Goal: Information Seeking & Learning: Compare options

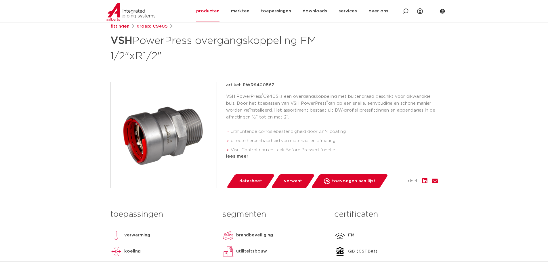
scroll to position [29, 0]
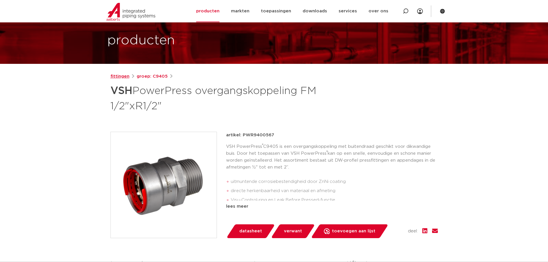
click at [123, 76] on link "fittingen" at bounding box center [119, 76] width 19 height 7
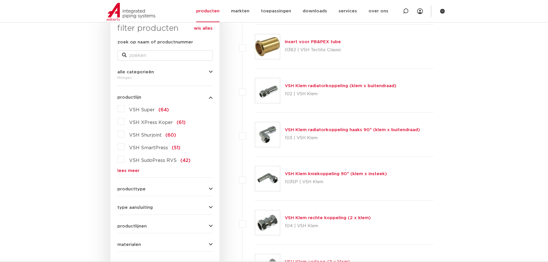
click at [136, 170] on link "lees meer" at bounding box center [164, 170] width 95 height 4
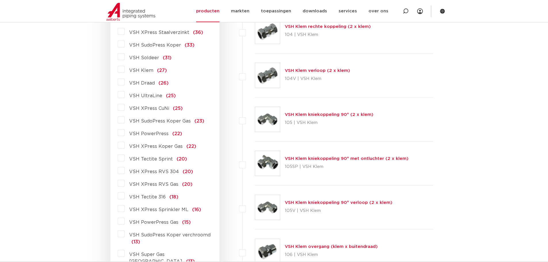
scroll to position [301, 0]
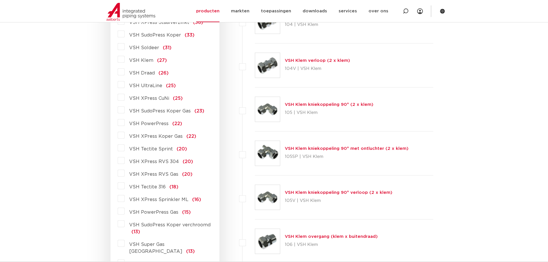
click at [124, 160] on label "VSH XPress RVS 304 (20)" at bounding box center [158, 160] width 68 height 9
click at [0, 0] on input "VSH XPress RVS 304 (20)" at bounding box center [0, 0] width 0 height 0
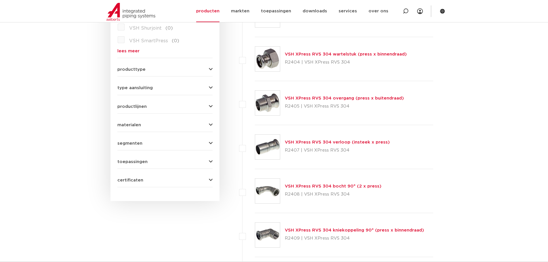
scroll to position [186, 0]
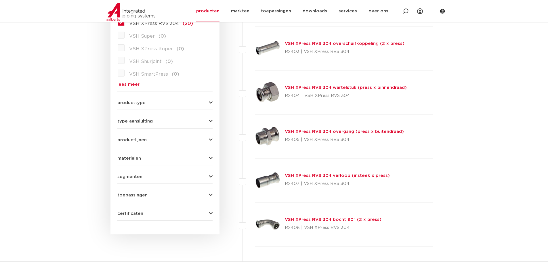
click at [153, 155] on div "materialen roestvaststaal (20) messing (0) staal (0) koper (0) brons (0) gietij…" at bounding box center [164, 156] width 95 height 9
click at [131, 157] on span "materialen" at bounding box center [129, 158] width 24 height 4
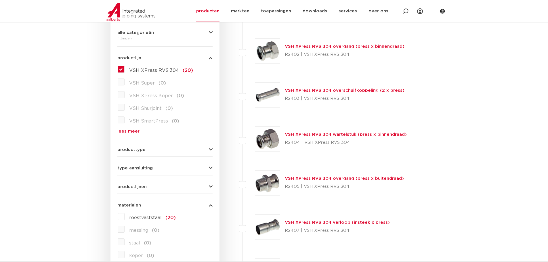
scroll to position [100, 0]
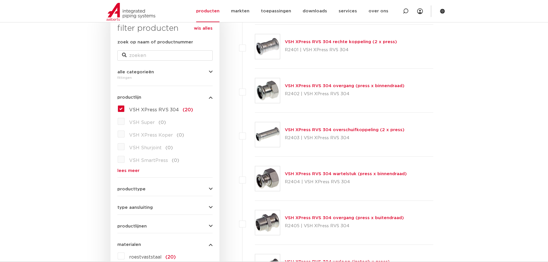
click at [124, 110] on label "VSH XPress RVS 304 (20)" at bounding box center [158, 108] width 68 height 9
click at [0, 0] on input "VSH XPress RVS 304 (20)" at bounding box center [0, 0] width 0 height 0
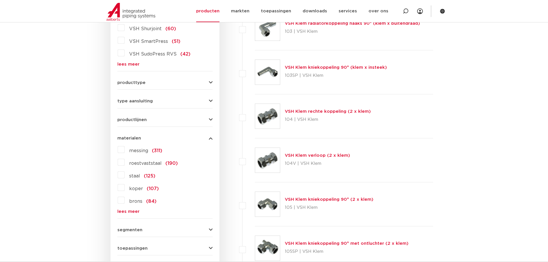
scroll to position [215, 0]
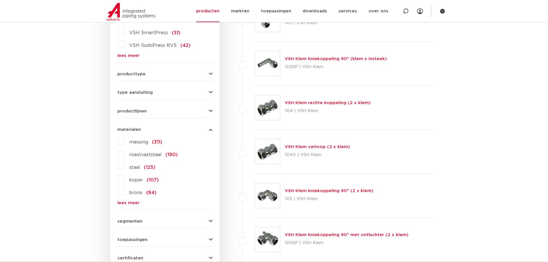
click at [134, 203] on link "lees meer" at bounding box center [164, 203] width 95 height 4
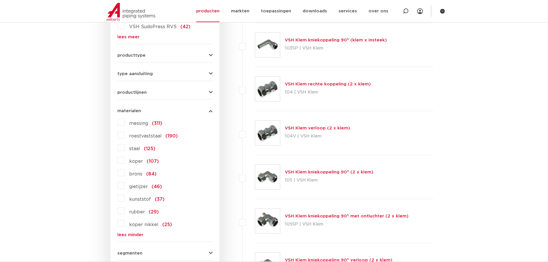
scroll to position [244, 0]
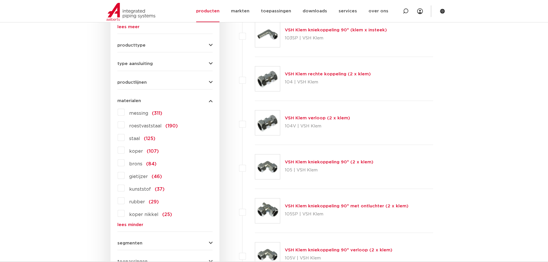
click at [124, 139] on label "staal (125)" at bounding box center [139, 137] width 31 height 9
click at [0, 0] on input "staal (125)" at bounding box center [0, 0] width 0 height 0
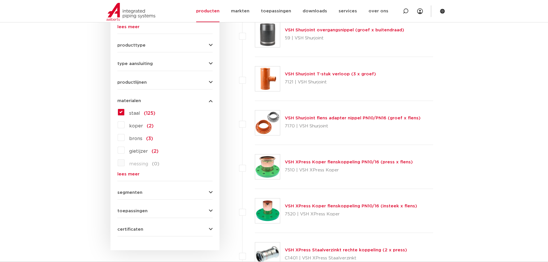
scroll to position [100, 0]
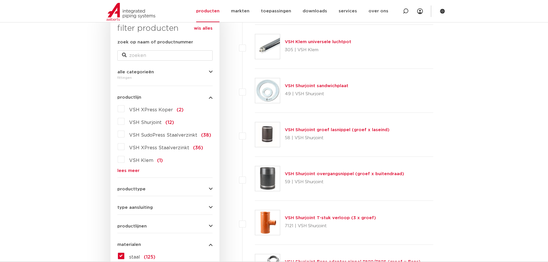
click at [132, 171] on link "lees meer" at bounding box center [164, 170] width 95 height 4
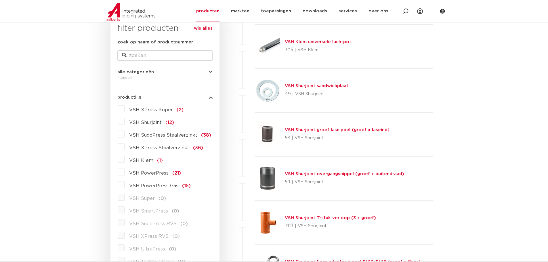
click at [124, 172] on label "VSH PowerPress (21)" at bounding box center [152, 171] width 56 height 9
click at [0, 0] on input "VSH PowerPress (21)" at bounding box center [0, 0] width 0 height 0
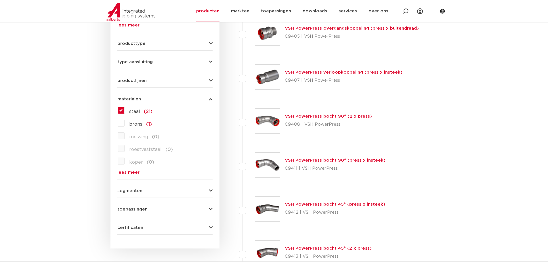
scroll to position [215, 0]
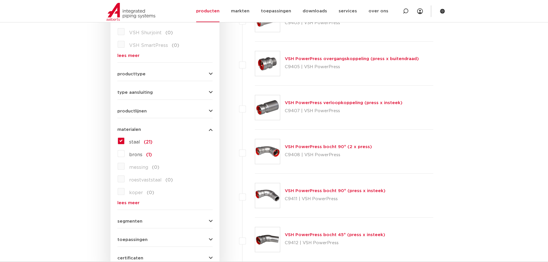
click at [136, 91] on span "type aansluiting" at bounding box center [134, 92] width 35 height 4
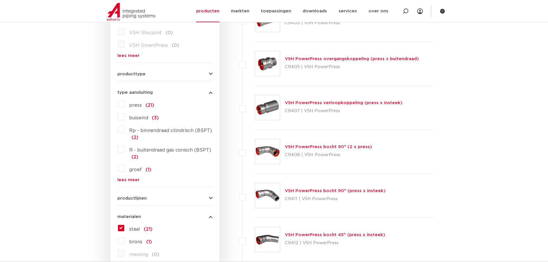
click at [124, 104] on label "press (21)" at bounding box center [139, 103] width 30 height 9
click at [0, 0] on input "press (21)" at bounding box center [0, 0] width 0 height 0
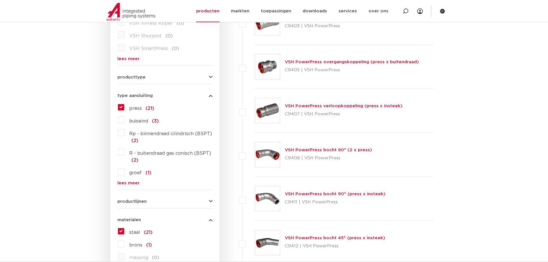
scroll to position [215, 0]
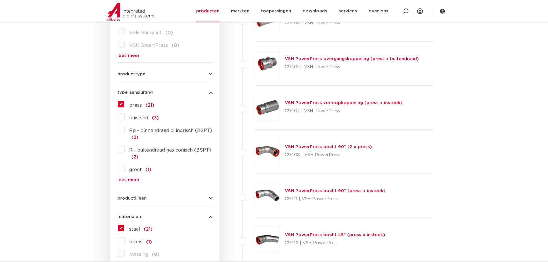
click at [164, 72] on button "producttype" at bounding box center [164, 74] width 95 height 4
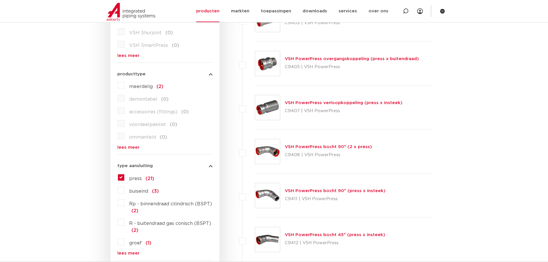
click at [164, 72] on button "producttype" at bounding box center [164, 74] width 95 height 4
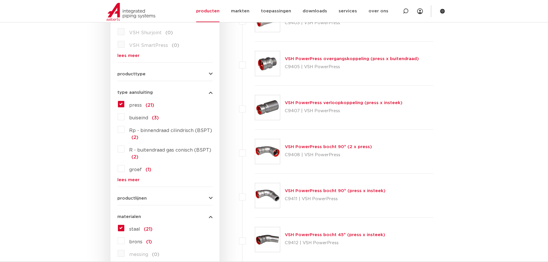
click at [138, 199] on span "productlijnen" at bounding box center [131, 198] width 29 height 4
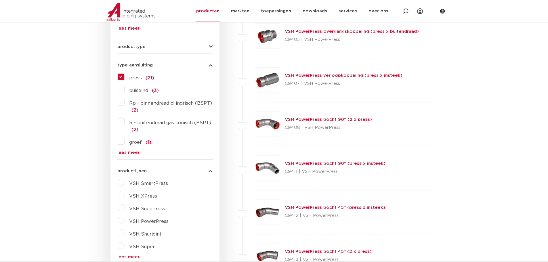
scroll to position [244, 0]
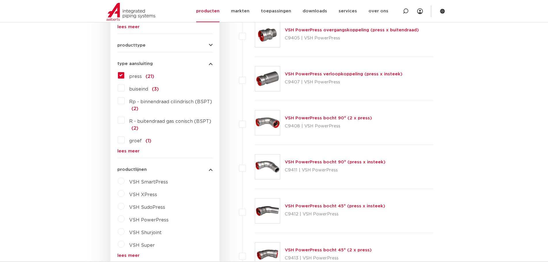
click at [135, 166] on div "productlijnen VSH SmartPress maak een keuze VSH SmartPress afsluiters VSH Smart…" at bounding box center [164, 210] width 95 height 95
click at [134, 169] on span "productlijnen" at bounding box center [131, 169] width 29 height 4
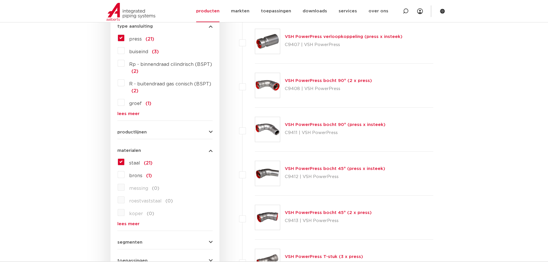
scroll to position [330, 0]
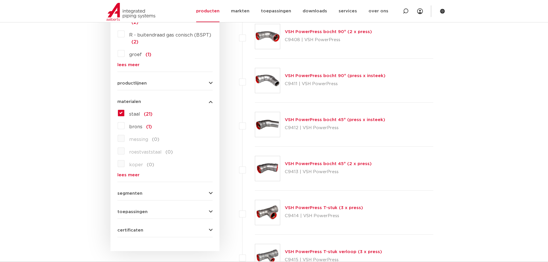
click at [129, 175] on link "lees meer" at bounding box center [164, 175] width 95 height 4
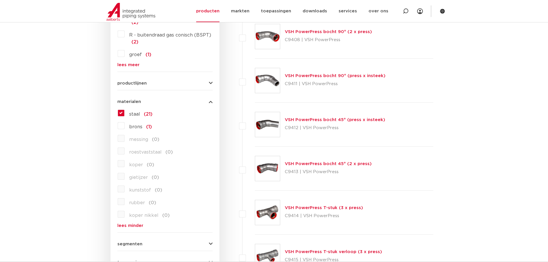
click at [215, 101] on div "wis alles filter producten zoek op naam of productnummer alle categorieën [GEOG…" at bounding box center [164, 41] width 109 height 520
click at [211, 103] on icon "button" at bounding box center [211, 101] width 4 height 4
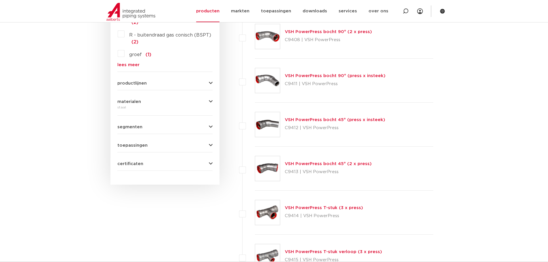
click at [211, 144] on icon "button" at bounding box center [211, 145] width 4 height 4
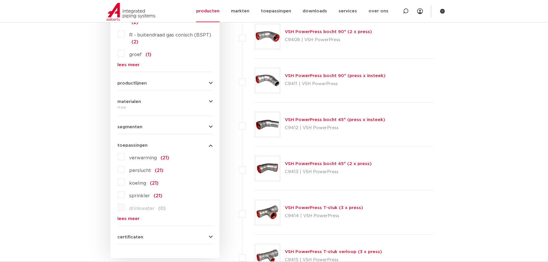
click at [212, 145] on icon "button" at bounding box center [211, 145] width 4 height 4
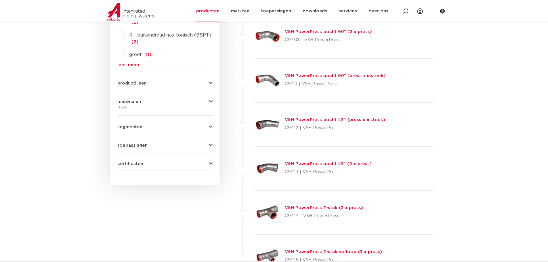
click at [210, 165] on icon "button" at bounding box center [211, 164] width 4 height 4
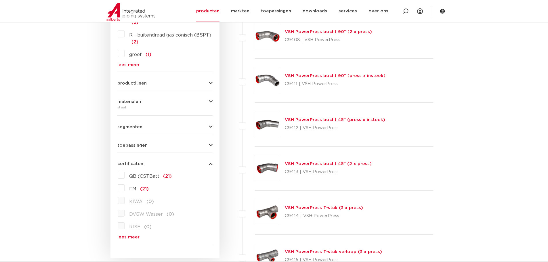
click at [210, 164] on icon "button" at bounding box center [211, 164] width 4 height 4
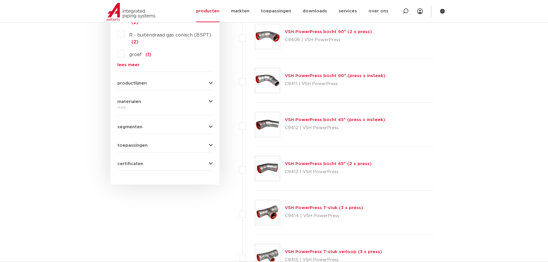
click at [322, 32] on link "VSH PowerPress bocht 90° (2 x press)" at bounding box center [328, 32] width 87 height 4
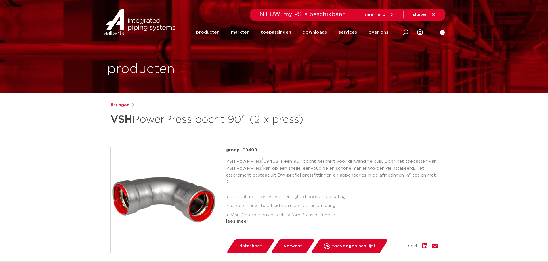
click at [208, 33] on link "producten" at bounding box center [207, 32] width 23 height 22
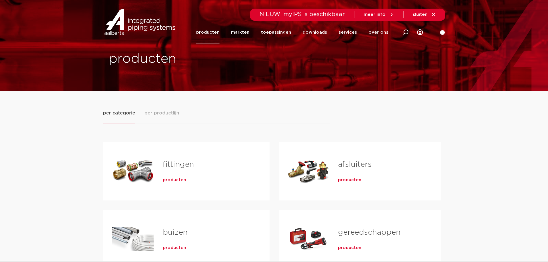
scroll to position [29, 0]
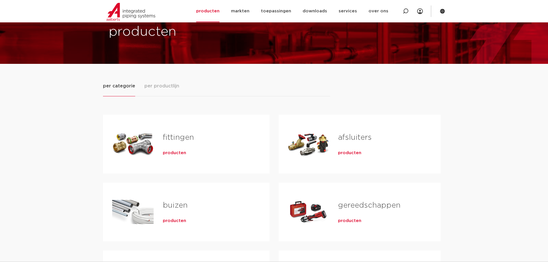
click at [181, 135] on link "fittingen" at bounding box center [178, 137] width 31 height 7
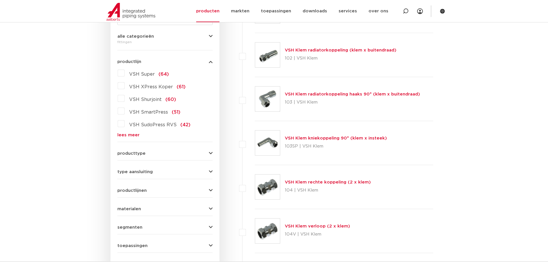
scroll to position [129, 0]
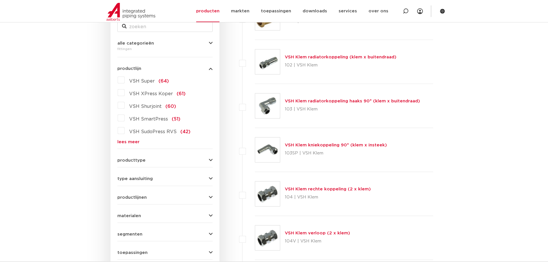
click at [138, 176] on div "type aansluiting press (498) buiseind (137) Rp - binnendraad cilindrisch (BSPT)…" at bounding box center [164, 176] width 95 height 9
click at [136, 179] on span "type aansluiting" at bounding box center [134, 179] width 35 height 4
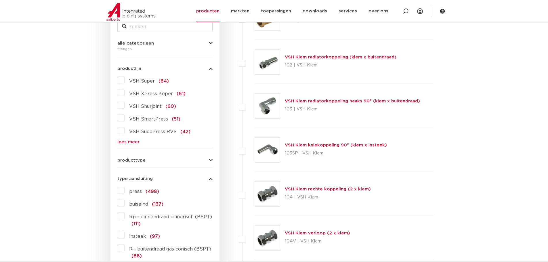
click at [124, 190] on label "press (498)" at bounding box center [141, 190] width 35 height 9
click at [0, 0] on input "press (498)" at bounding box center [0, 0] width 0 height 0
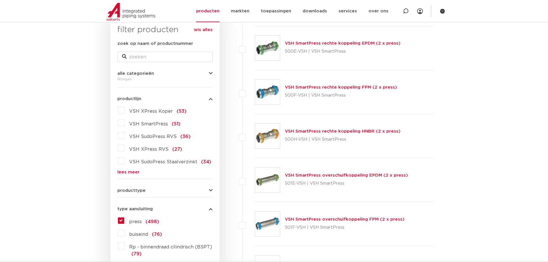
scroll to position [71, 0]
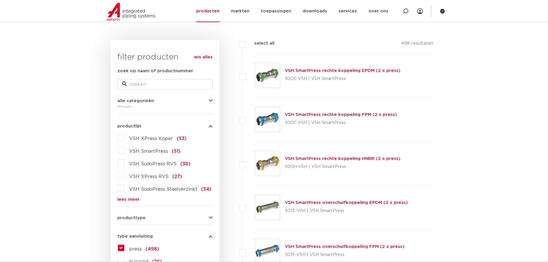
click at [129, 202] on link "lees meer" at bounding box center [164, 199] width 95 height 4
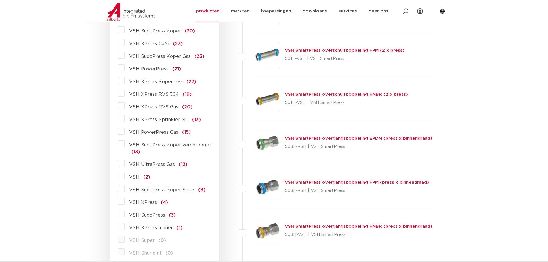
scroll to position [244, 0]
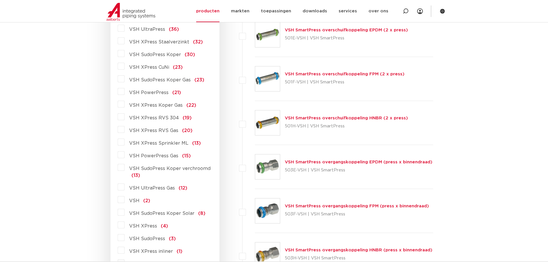
click at [124, 187] on label "VSH UltraPress Gas (12)" at bounding box center [155, 186] width 63 height 9
click at [0, 0] on input "VSH UltraPress Gas (12)" at bounding box center [0, 0] width 0 height 0
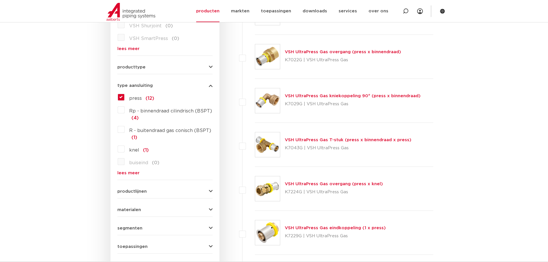
scroll to position [244, 0]
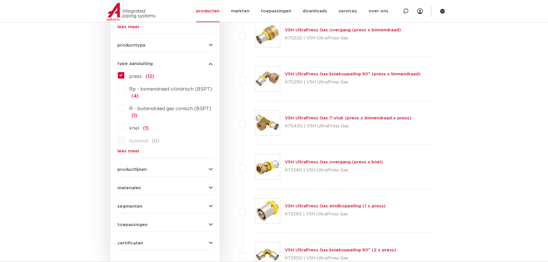
click at [137, 150] on link "lees meer" at bounding box center [164, 151] width 95 height 4
click at [207, 46] on button "producttype" at bounding box center [164, 45] width 95 height 4
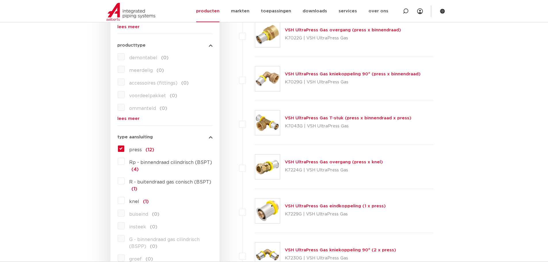
click at [207, 46] on button "producttype" at bounding box center [164, 45] width 95 height 4
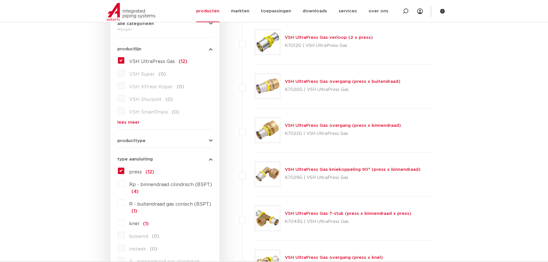
scroll to position [71, 0]
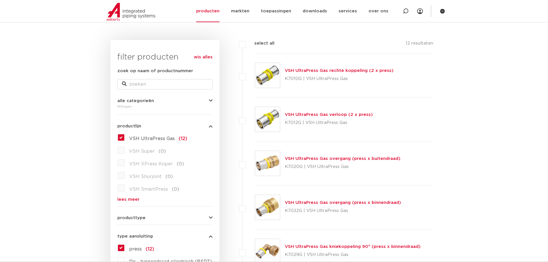
click at [212, 99] on icon "button" at bounding box center [211, 101] width 4 height 4
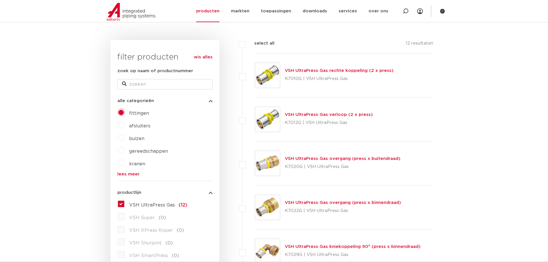
click at [212, 99] on icon "button" at bounding box center [211, 101] width 4 height 4
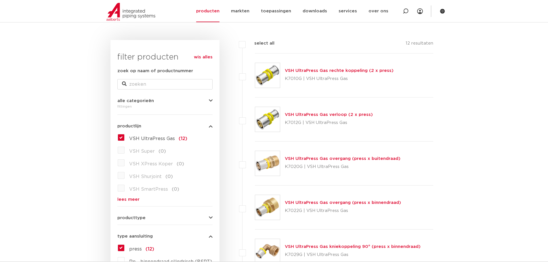
click at [211, 58] on link "wis alles" at bounding box center [203, 57] width 19 height 7
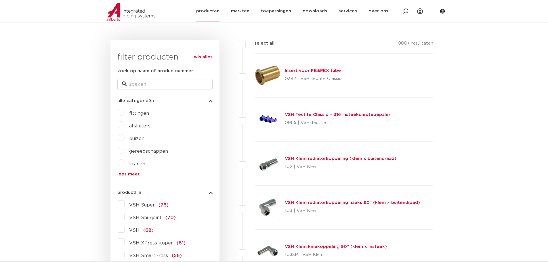
click at [216, 12] on link "producten" at bounding box center [207, 11] width 23 height 22
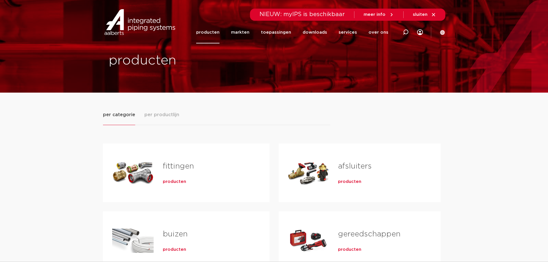
click at [173, 180] on span "producten" at bounding box center [174, 182] width 23 height 6
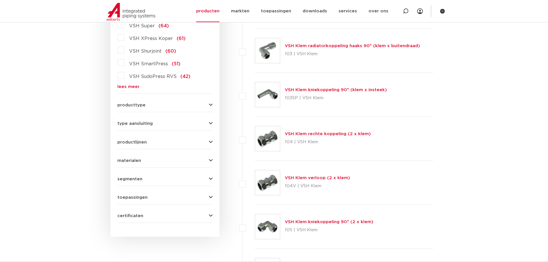
scroll to position [186, 0]
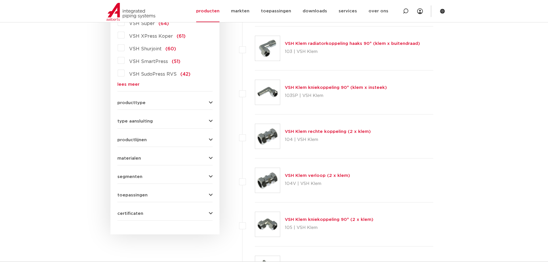
click at [135, 195] on span "toepassingen" at bounding box center [132, 195] width 30 height 4
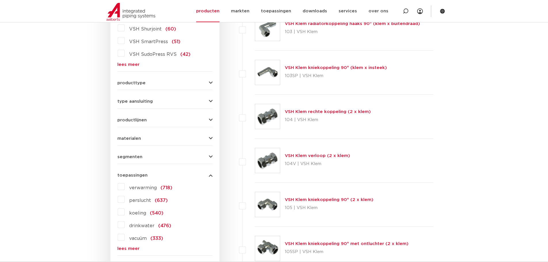
scroll to position [215, 0]
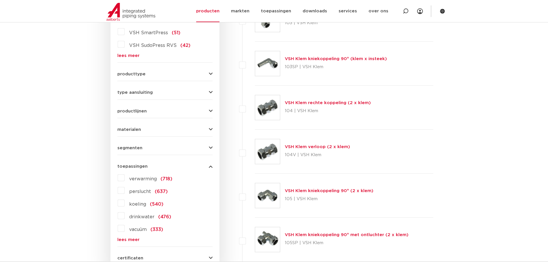
click at [121, 237] on div "verwarming (718) [GEOGRAPHIC_DATA] (637) koeling (540) drinkwater (476) vacuüm …" at bounding box center [164, 207] width 95 height 69
click at [126, 238] on link "lees meer" at bounding box center [164, 239] width 95 height 4
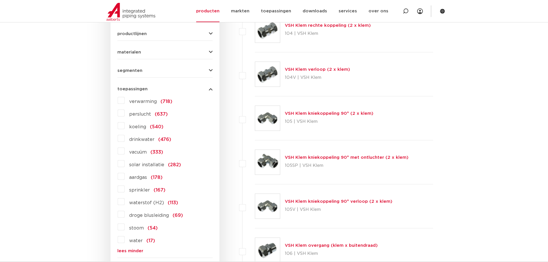
scroll to position [301, 0]
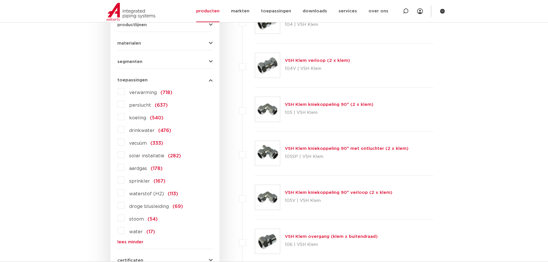
click at [124, 205] on label "droge blusleiding (69)" at bounding box center [153, 205] width 58 height 9
click at [0, 0] on input "droge blusleiding (69)" at bounding box center [0, 0] width 0 height 0
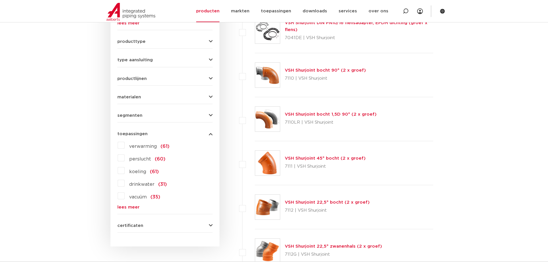
scroll to position [186, 0]
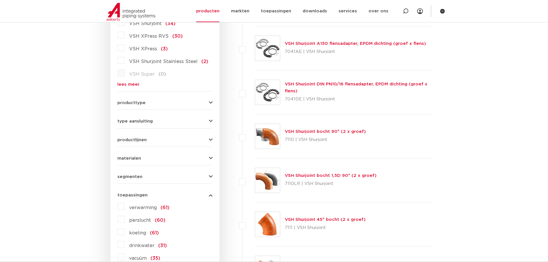
click at [313, 131] on link "VSH Shurjoint bocht 90° (2 x groef)" at bounding box center [325, 131] width 81 height 4
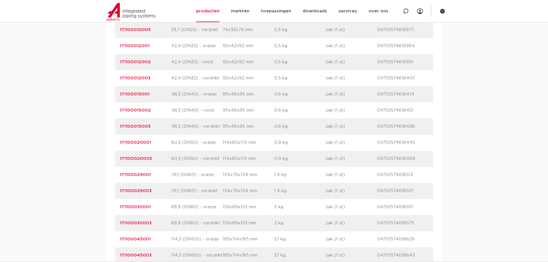
scroll to position [431, 0]
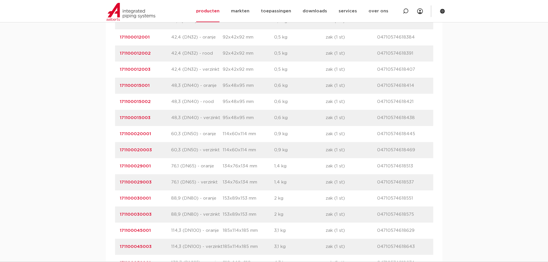
click at [139, 183] on link "171100029003" at bounding box center [136, 182] width 32 height 4
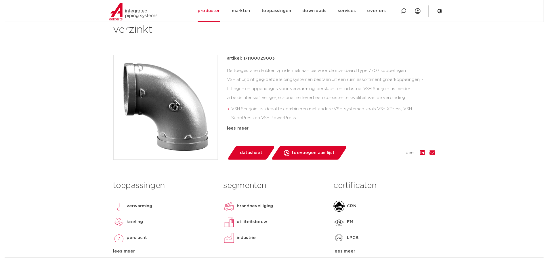
scroll to position [115, 0]
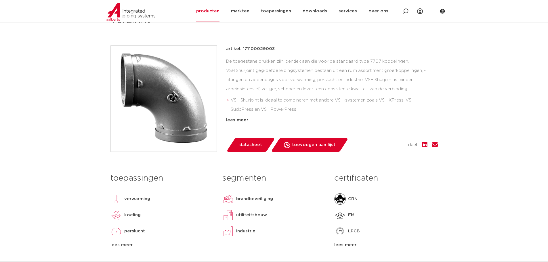
click at [255, 145] on span "datasheet" at bounding box center [250, 144] width 23 height 9
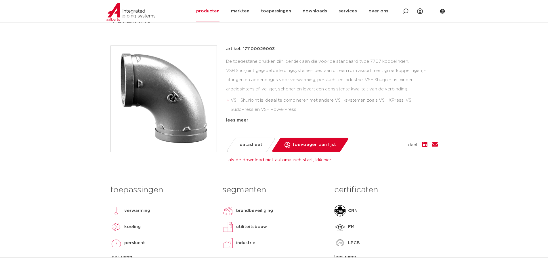
scroll to position [0, 0]
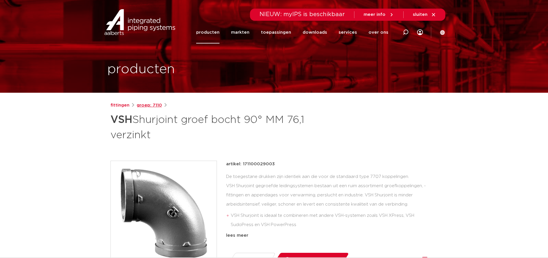
click at [154, 104] on link "groep: 7110" at bounding box center [149, 105] width 25 height 7
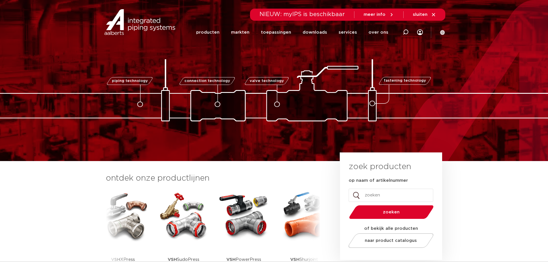
click at [434, 14] on icon at bounding box center [433, 14] width 3 height 3
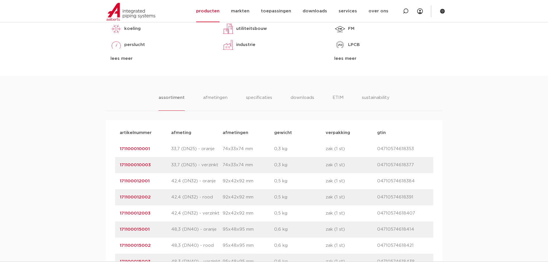
scroll to position [86, 0]
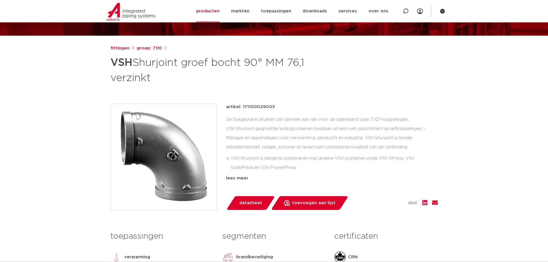
scroll to position [58, 0]
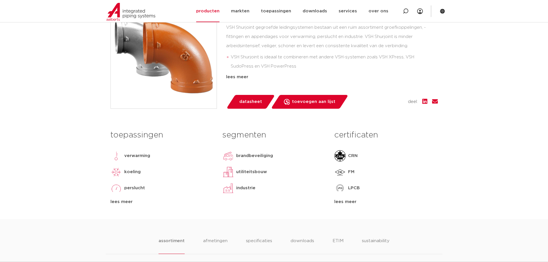
scroll to position [144, 0]
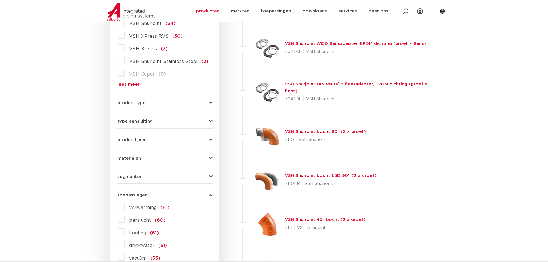
click at [317, 83] on link "VSH Shurjoint DIN PN10/16 flensadapter, EPDM dichting (groef x flens)" at bounding box center [356, 87] width 143 height 11
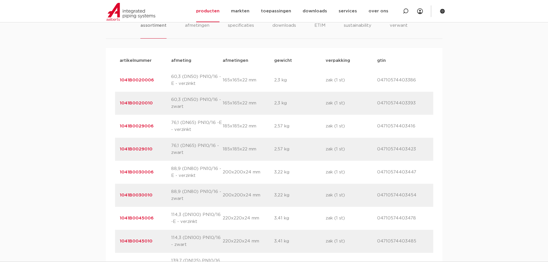
scroll to position [374, 0]
drag, startPoint x: 154, startPoint y: 126, endPoint x: 120, endPoint y: 127, distance: 34.2
click at [120, 127] on p "1041B0029006" at bounding box center [145, 125] width 51 height 7
copy link "1041B0029006"
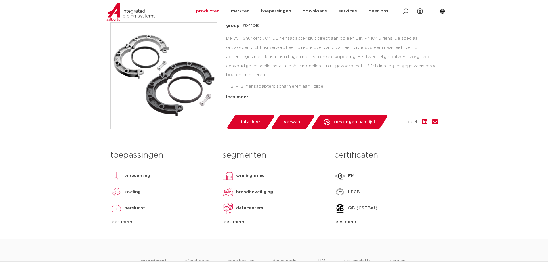
scroll to position [0, 0]
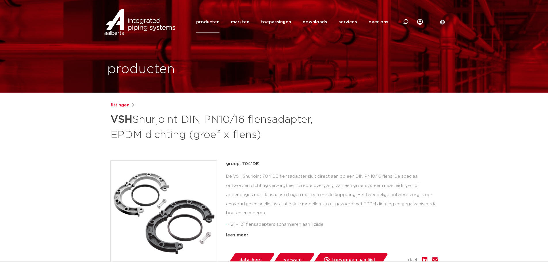
click at [213, 22] on link "producten" at bounding box center [207, 22] width 23 height 22
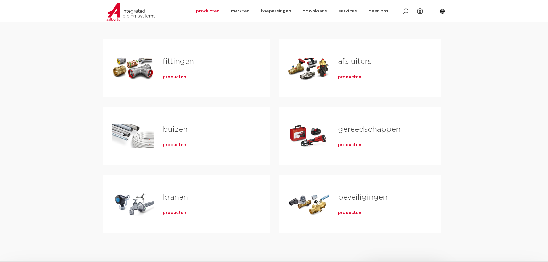
scroll to position [86, 0]
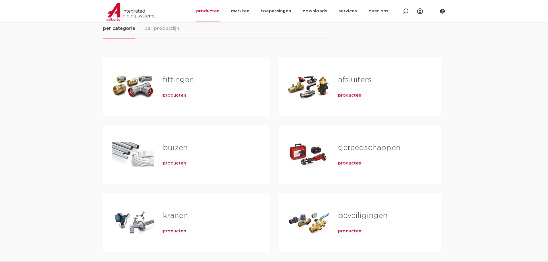
click at [184, 78] on link "fittingen" at bounding box center [178, 79] width 31 height 7
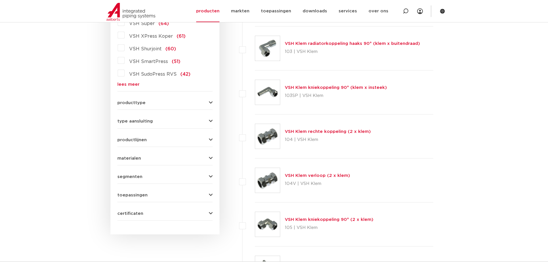
click at [125, 83] on link "lees meer" at bounding box center [164, 84] width 95 height 4
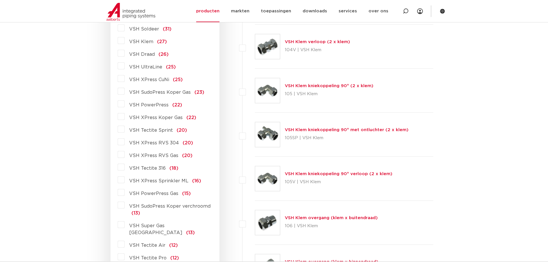
scroll to position [330, 0]
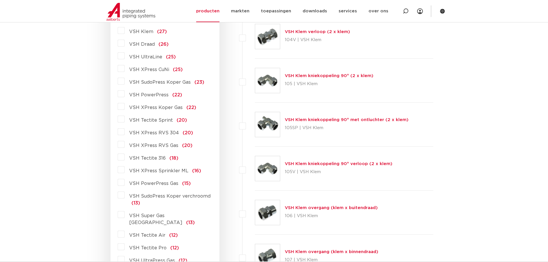
click at [124, 170] on label "VSH XPress Sprinkler ML (16)" at bounding box center [162, 169] width 76 height 9
click at [0, 0] on input "VSH XPress Sprinkler ML (16)" at bounding box center [0, 0] width 0 height 0
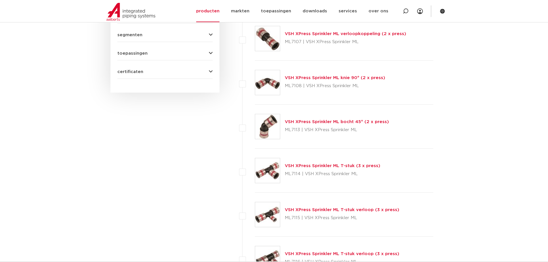
scroll to position [330, 0]
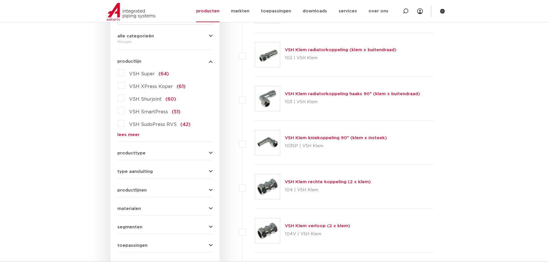
scroll to position [100, 0]
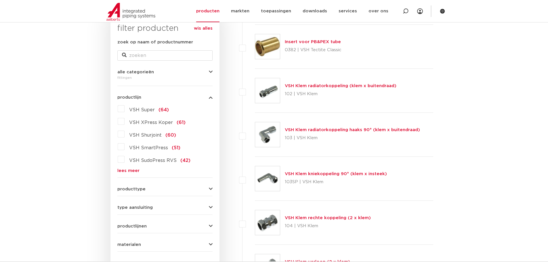
click at [125, 169] on link "lees meer" at bounding box center [164, 170] width 95 height 4
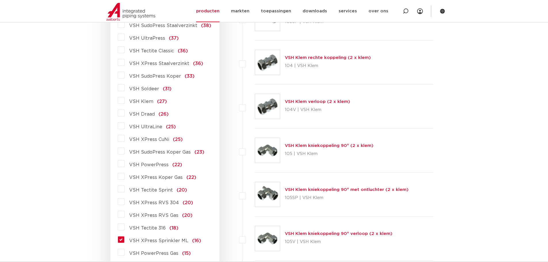
scroll to position [272, 0]
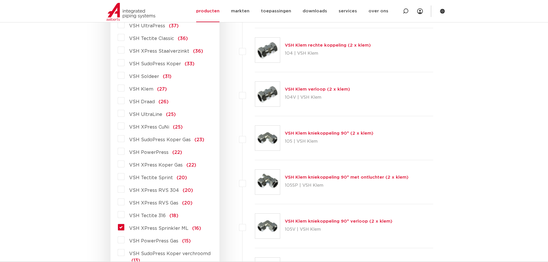
click at [124, 228] on label "VSH XPress Sprinkler ML (16)" at bounding box center [162, 227] width 76 height 9
click at [0, 0] on input "VSH XPress Sprinkler ML (16)" at bounding box center [0, 0] width 0 height 0
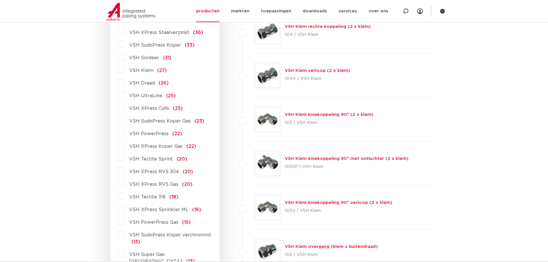
scroll to position [301, 0]
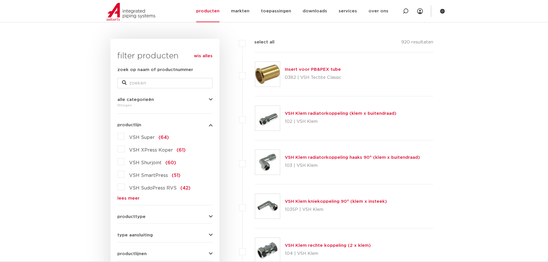
scroll to position [71, 0]
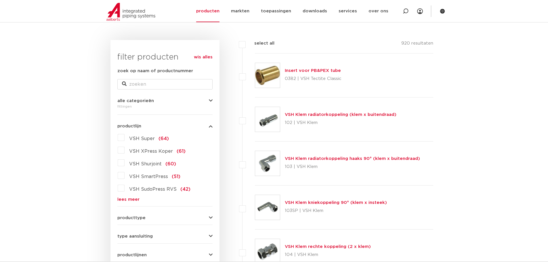
click at [124, 162] on label "VSH Shurjoint (60)" at bounding box center [149, 162] width 51 height 9
click at [0, 0] on input "VSH Shurjoint (60)" at bounding box center [0, 0] width 0 height 0
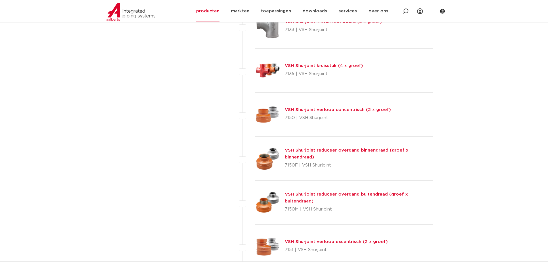
scroll to position [876, 0]
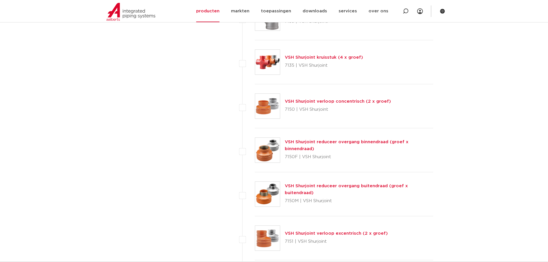
click at [353, 189] on link "VSH Shurjoint reduceer overgang buitendraad (groef x buitendraad)" at bounding box center [346, 189] width 123 height 11
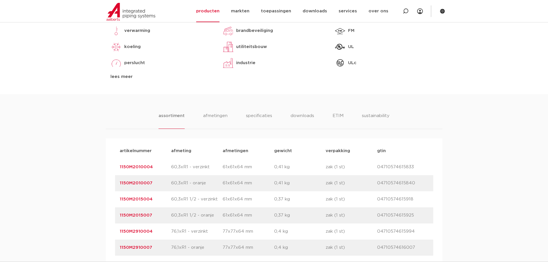
scroll to position [288, 0]
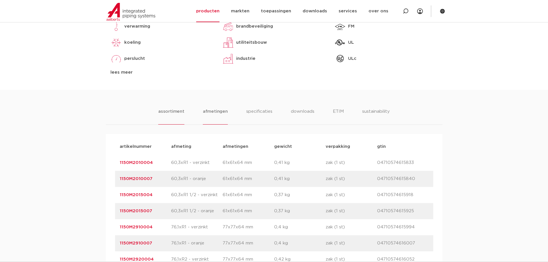
click at [209, 116] on li "afmetingen" at bounding box center [215, 116] width 25 height 16
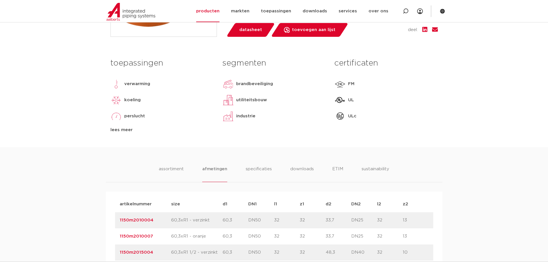
scroll to position [58, 0]
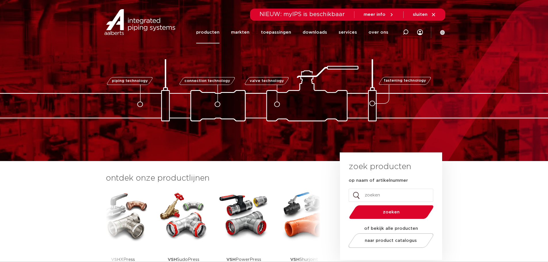
click at [210, 32] on link "producten" at bounding box center [207, 32] width 23 height 22
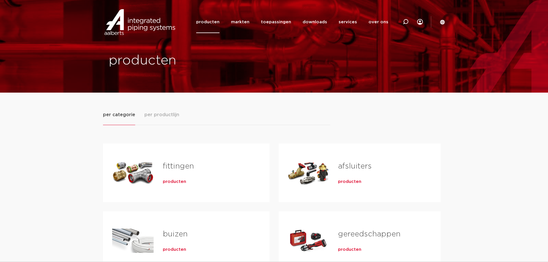
click at [168, 181] on span "producten" at bounding box center [174, 182] width 23 height 6
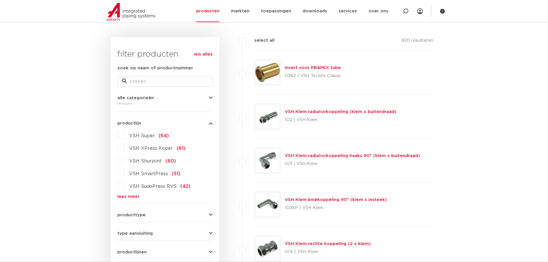
scroll to position [71, 0]
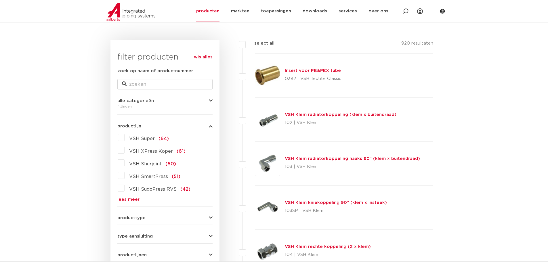
click at [126, 199] on link "lees meer" at bounding box center [164, 199] width 95 height 4
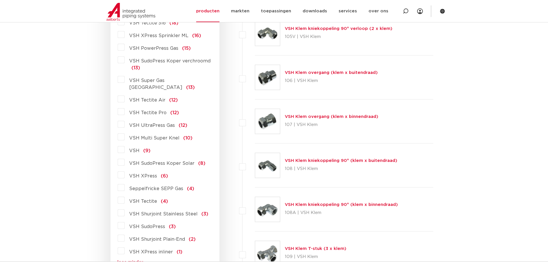
scroll to position [474, 0]
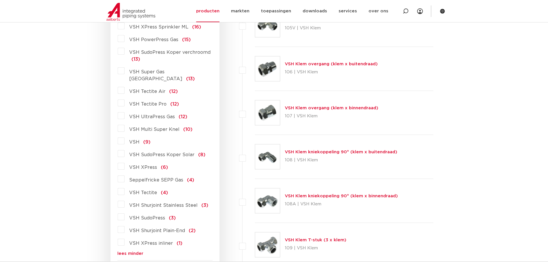
click at [124, 200] on label "VSH Shurjoint Stainless Steel (3)" at bounding box center [166, 204] width 84 height 9
click at [0, 0] on input "VSH Shurjoint Stainless Steel (3)" at bounding box center [0, 0] width 0 height 0
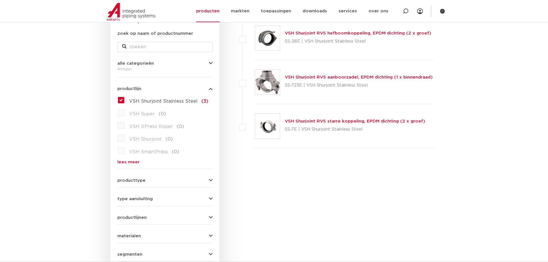
scroll to position [100, 0]
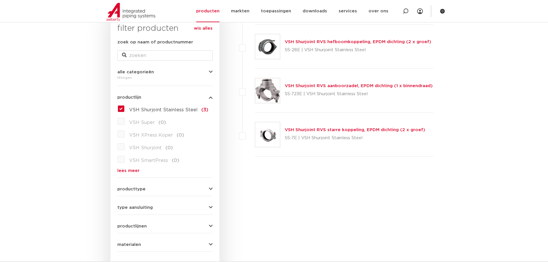
click at [124, 107] on label "VSH Shurjoint Stainless Steel (3)" at bounding box center [166, 108] width 84 height 9
click at [0, 0] on input "VSH Shurjoint Stainless Steel (3)" at bounding box center [0, 0] width 0 height 0
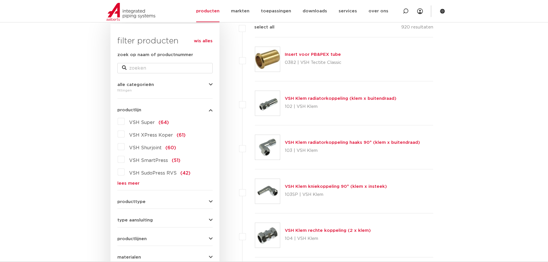
scroll to position [100, 0]
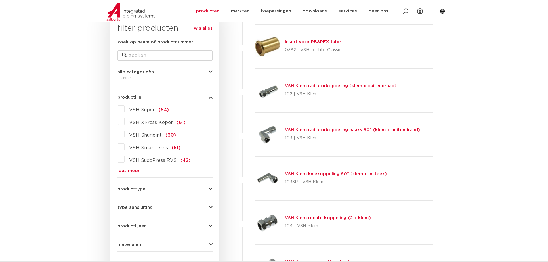
click at [128, 170] on link "lees meer" at bounding box center [164, 170] width 95 height 4
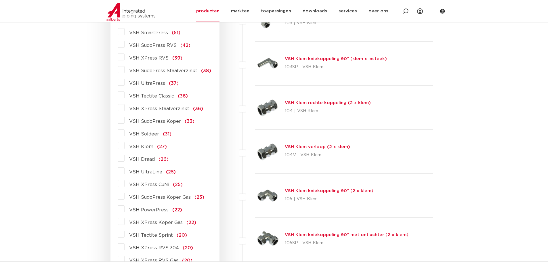
scroll to position [0, 0]
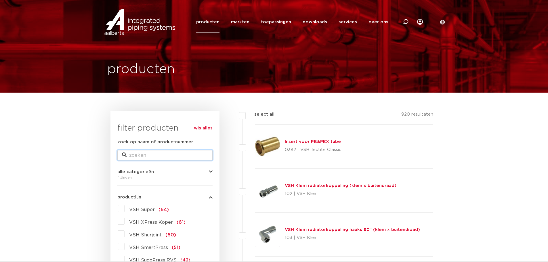
click at [134, 151] on input "zoek op naam of productnummer" at bounding box center [164, 155] width 95 height 10
type input "shurjoint"
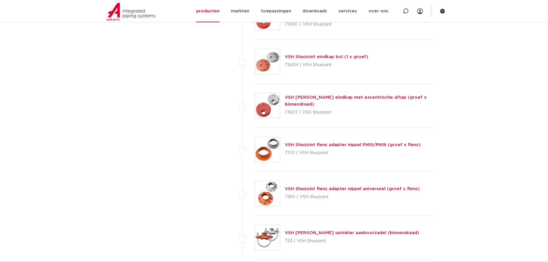
scroll to position [1294, 0]
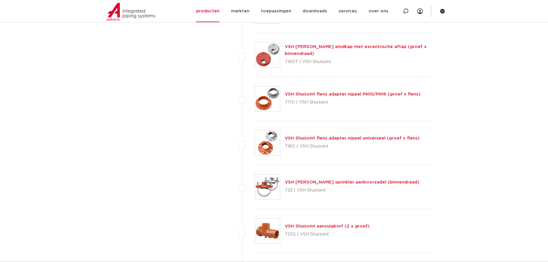
click at [268, 103] on img at bounding box center [267, 99] width 25 height 25
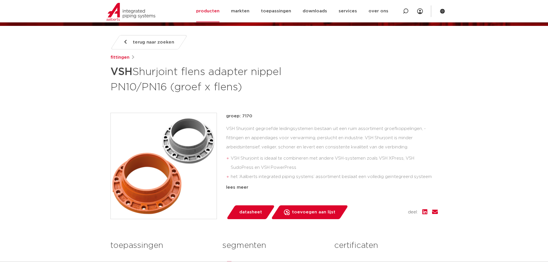
scroll to position [86, 0]
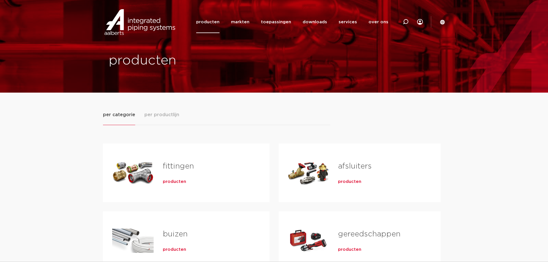
click at [171, 165] on link "fittingen" at bounding box center [178, 165] width 31 height 7
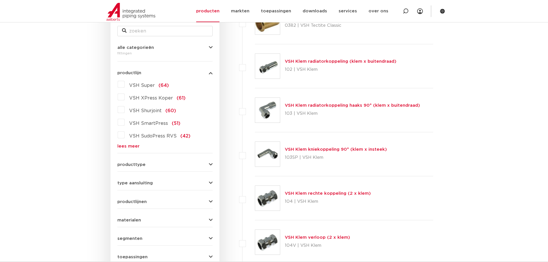
scroll to position [86, 0]
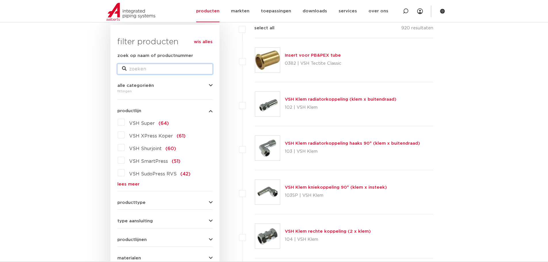
click at [147, 69] on input "zoek op naam of productnummer" at bounding box center [164, 69] width 95 height 10
type input "shurjoint"
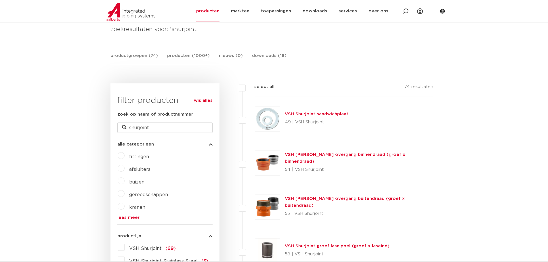
click at [313, 202] on link "VSH Shurjoint overgang buitendraad (groef x buitendraad)" at bounding box center [345, 201] width 120 height 11
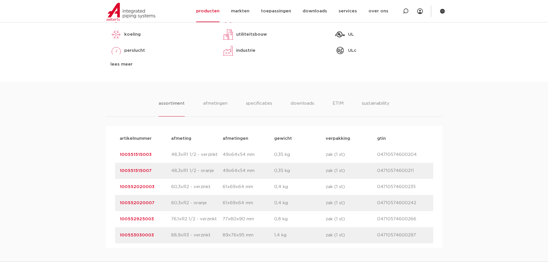
scroll to position [316, 0]
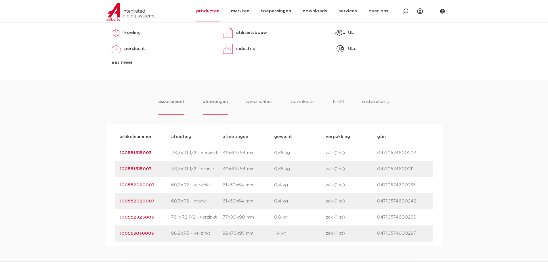
click at [215, 104] on li "afmetingen" at bounding box center [215, 106] width 25 height 16
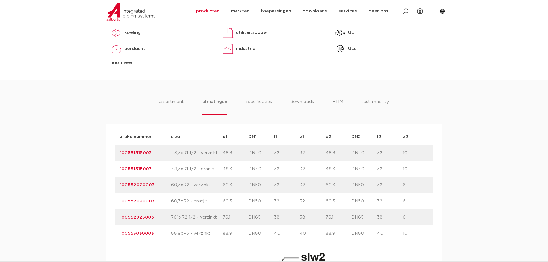
drag, startPoint x: 152, startPoint y: 217, endPoint x: 114, endPoint y: 217, distance: 38.0
copy link "100552925003"
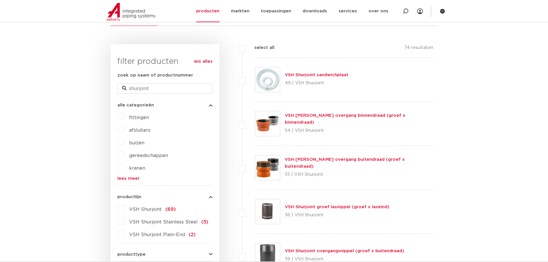
scroll to position [201, 0]
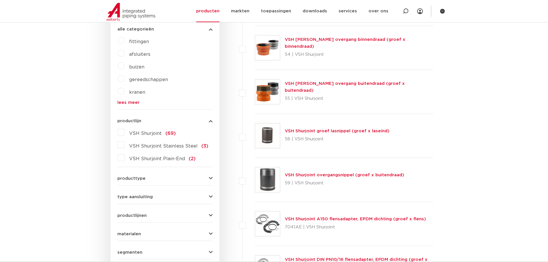
click at [124, 133] on label "VSH Shurjoint (69)" at bounding box center [149, 132] width 51 height 9
click at [0, 0] on input "VSH Shurjoint (69)" at bounding box center [0, 0] width 0 height 0
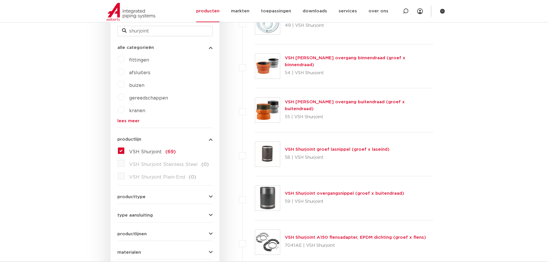
scroll to position [173, 0]
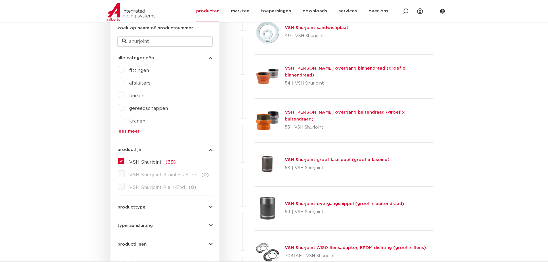
click at [131, 131] on link "lees meer" at bounding box center [164, 131] width 95 height 4
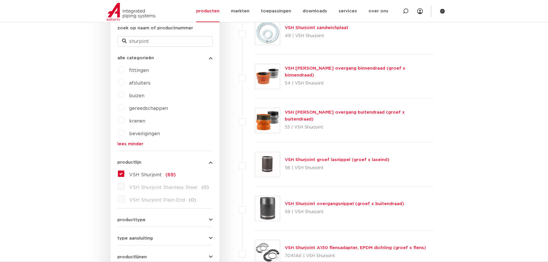
drag, startPoint x: 121, startPoint y: 68, endPoint x: 130, endPoint y: 75, distance: 11.2
click at [124, 68] on label "fittingen" at bounding box center [136, 69] width 24 height 9
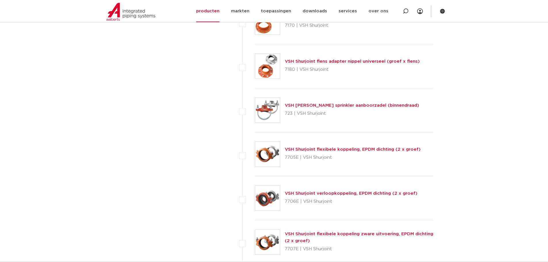
scroll to position [1380, 0]
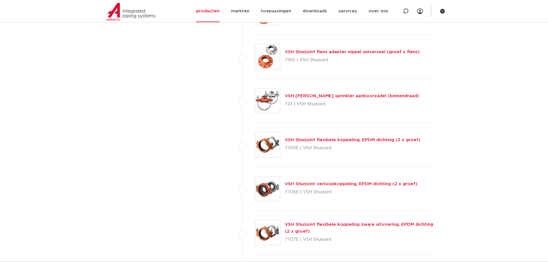
click at [295, 139] on link "VSH Shurjoint flexibele koppeling, EPDM dichting (2 x groef)" at bounding box center [353, 140] width 136 height 4
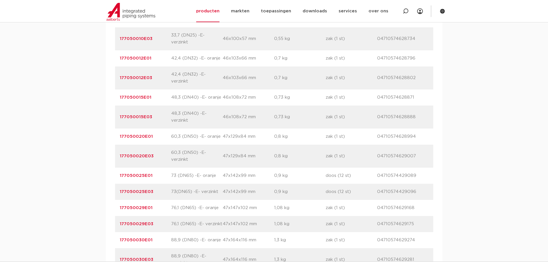
scroll to position [460, 0]
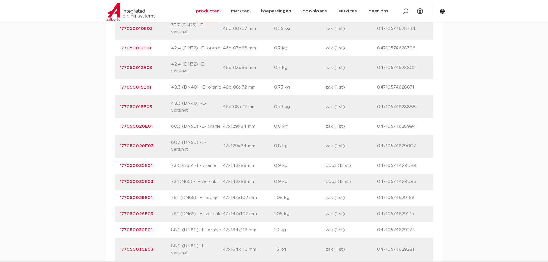
click at [142, 215] on link "177050029E03" at bounding box center [137, 214] width 34 height 4
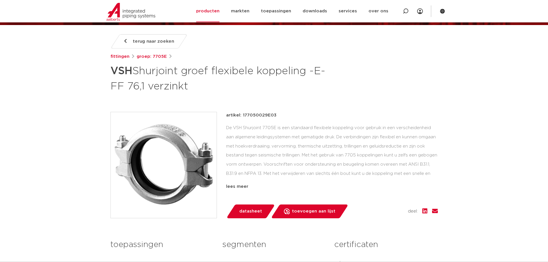
scroll to position [58, 0]
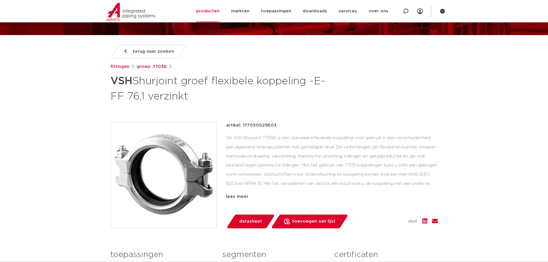
click at [135, 54] on span "terug naar zoeken" at bounding box center [153, 51] width 41 height 9
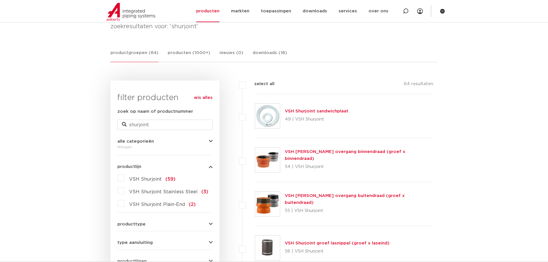
scroll to position [86, 0]
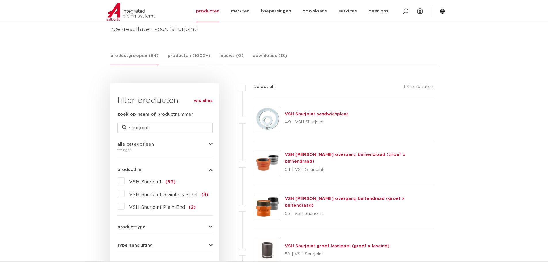
click at [124, 182] on label "VSH Shurjoint (59)" at bounding box center [149, 180] width 51 height 9
click at [0, 0] on input "VSH Shurjoint (59)" at bounding box center [0, 0] width 0 height 0
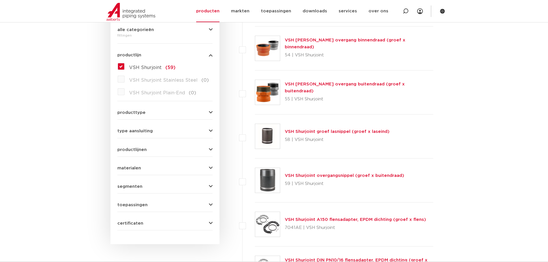
scroll to position [201, 0]
click at [211, 53] on icon "button" at bounding box center [211, 54] width 4 height 4
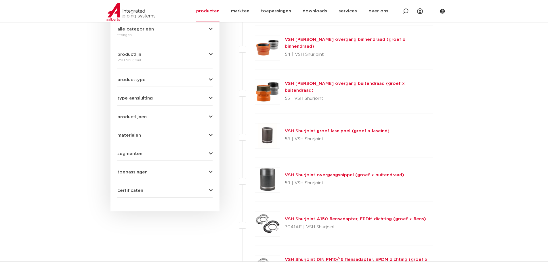
click at [171, 83] on form "zoek op naam of productnummer shurjoint alle categorieën fittingen fittingen af…" at bounding box center [164, 97] width 95 height 202
click at [143, 79] on span "producttype" at bounding box center [131, 80] width 28 height 4
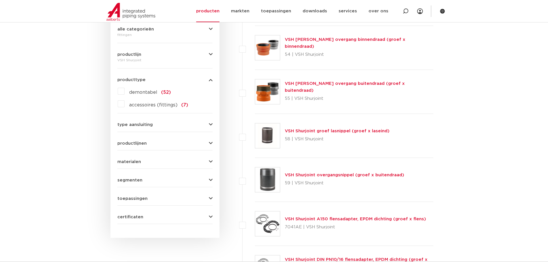
click at [143, 79] on span "producttype" at bounding box center [131, 80] width 28 height 4
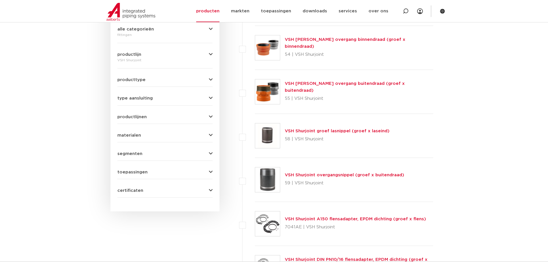
click at [136, 101] on form "zoek op naam of productnummer shurjoint alle categorieën fittingen fittingen af…" at bounding box center [164, 97] width 95 height 202
click at [136, 99] on span "type aansluiting" at bounding box center [134, 98] width 35 height 4
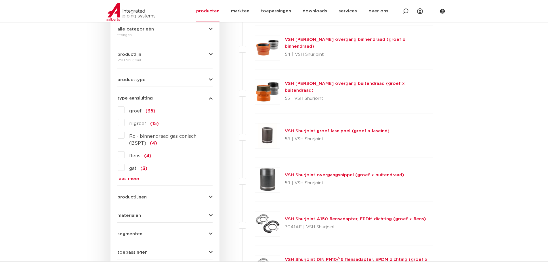
click at [136, 99] on span "type aansluiting" at bounding box center [134, 98] width 35 height 4
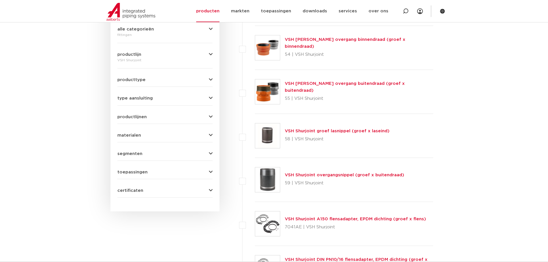
click at [131, 116] on span "productlijnen" at bounding box center [131, 117] width 29 height 4
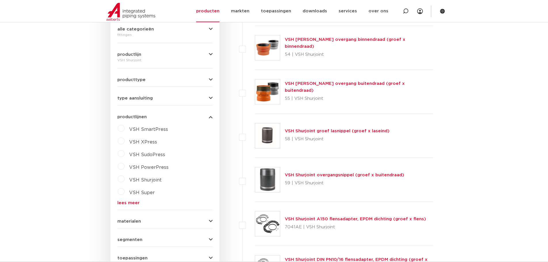
click at [131, 116] on span "productlijnen" at bounding box center [131, 117] width 29 height 4
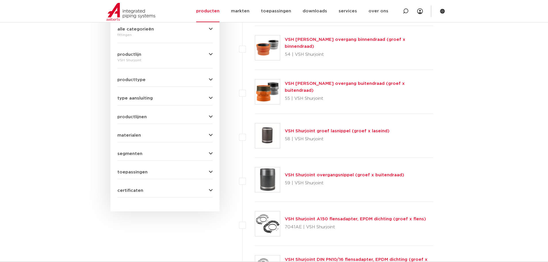
click at [130, 132] on div "materialen gietijzer (44) staal (12) rubber (3) koper (1) roestvaststaal (0)" at bounding box center [164, 133] width 95 height 9
click at [127, 173] on span "toepassingen" at bounding box center [132, 172] width 30 height 4
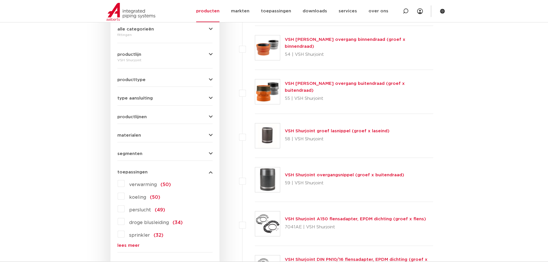
click at [127, 173] on span "toepassingen" at bounding box center [132, 172] width 30 height 4
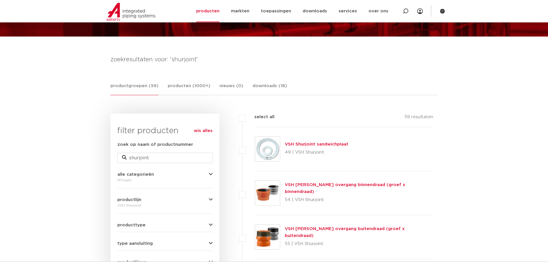
scroll to position [29, 0]
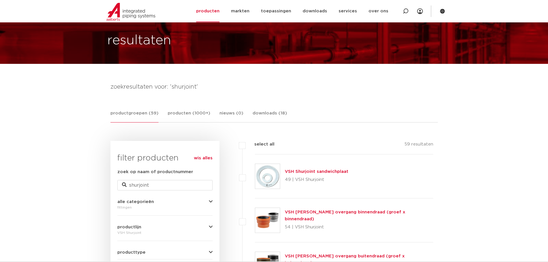
click at [127, 112] on link "productgroepen (59)" at bounding box center [134, 116] width 48 height 13
click at [213, 12] on link "producten" at bounding box center [207, 11] width 23 height 22
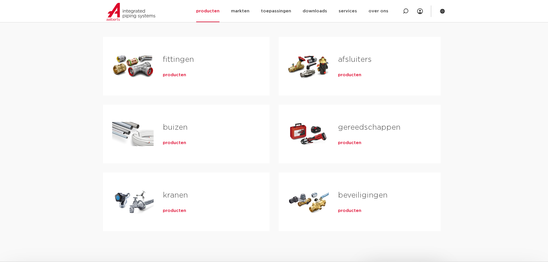
scroll to position [115, 0]
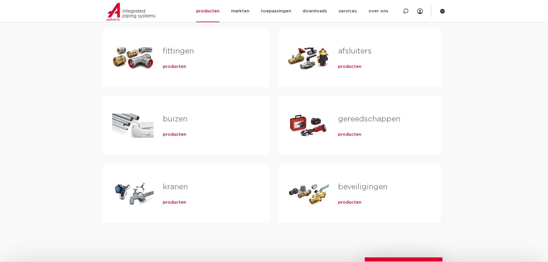
click at [173, 118] on link "buizen" at bounding box center [175, 118] width 25 height 7
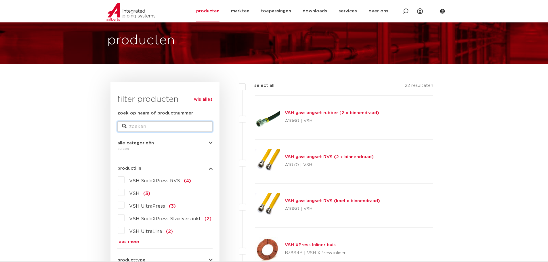
click at [152, 125] on input "zoek op naam of productnummer" at bounding box center [164, 126] width 95 height 10
type input "shurjoint"
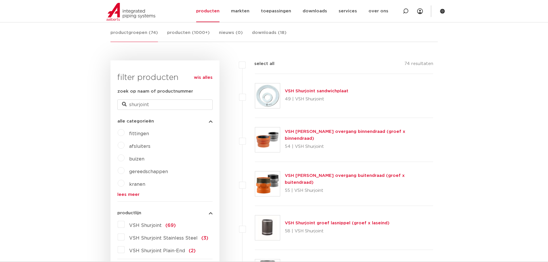
scroll to position [115, 0]
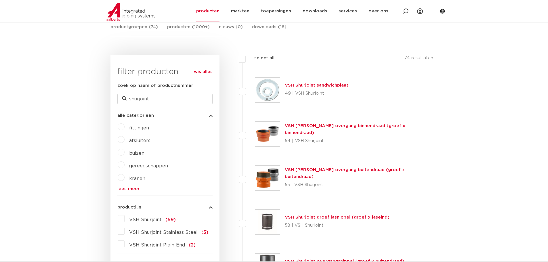
click at [124, 154] on label "buizen" at bounding box center [134, 151] width 20 height 9
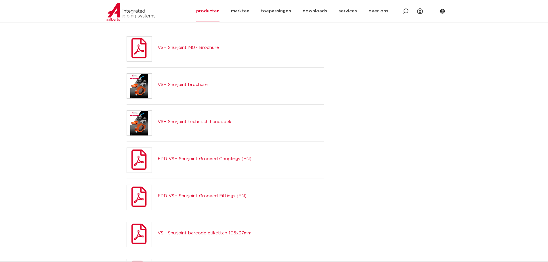
scroll to position [144, 0]
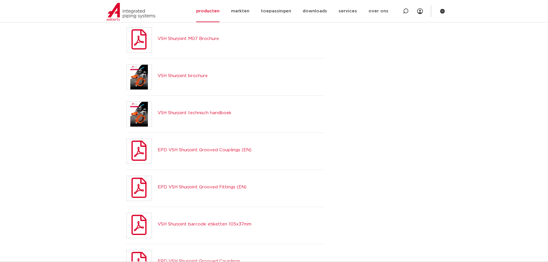
click at [196, 112] on link "VSH Shurjoint technisch handboek" at bounding box center [195, 113] width 74 height 4
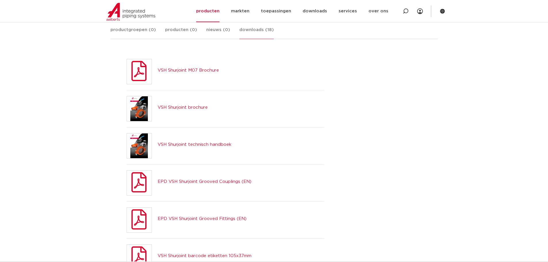
scroll to position [58, 0]
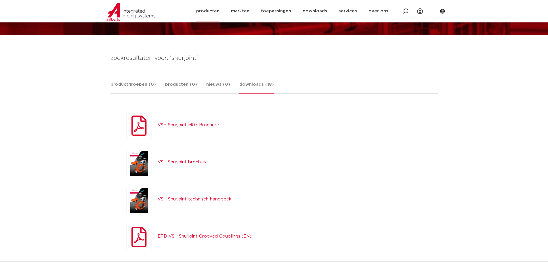
click at [210, 11] on link "producten" at bounding box center [207, 11] width 23 height 22
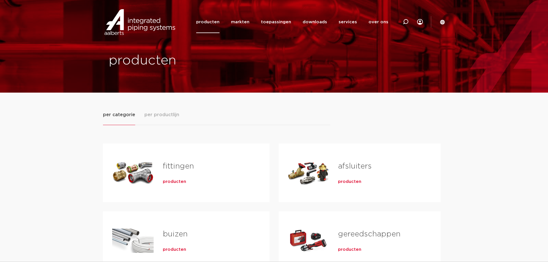
click at [178, 166] on link "fittingen" at bounding box center [178, 165] width 31 height 7
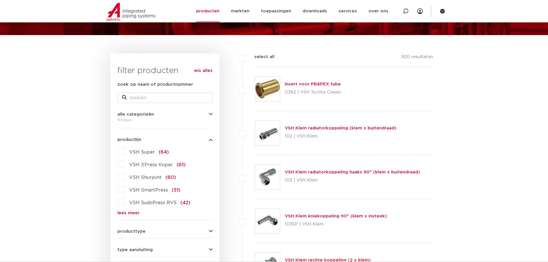
click at [126, 212] on link "lees meer" at bounding box center [164, 213] width 95 height 4
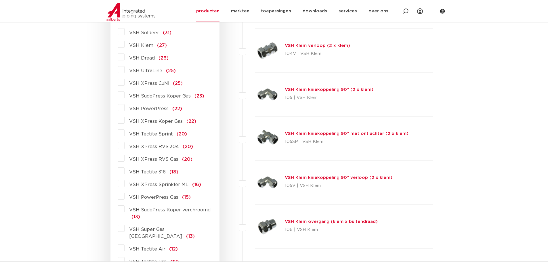
scroll to position [316, 0]
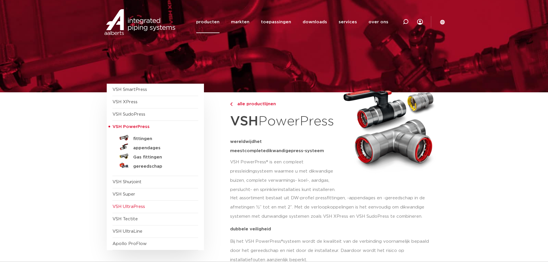
click at [132, 206] on span "VSH UltraPress" at bounding box center [128, 206] width 32 height 4
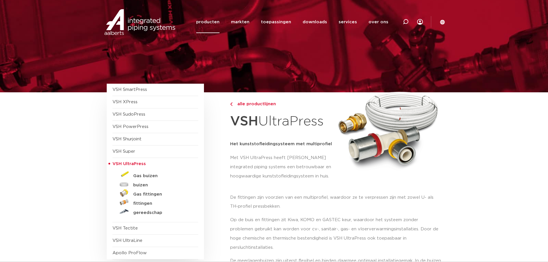
click at [109, 165] on div "VSH SmartPress afsluiters VSH XPress" at bounding box center [155, 172] width 97 height 176
click at [112, 163] on span "VSH UltraPress" at bounding box center [128, 164] width 33 height 4
click at [137, 127] on span "VSH PowerPress" at bounding box center [130, 126] width 36 height 4
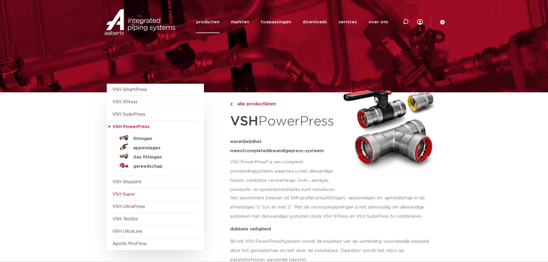
click at [128, 195] on span "VSH Super" at bounding box center [123, 194] width 23 height 4
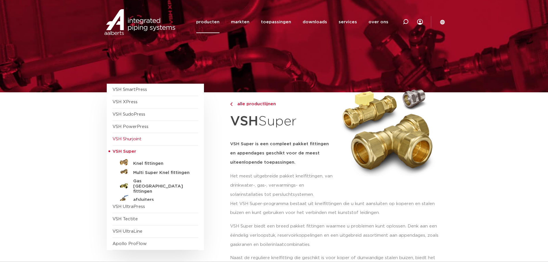
click at [124, 138] on span "VSH Shurjoint" at bounding box center [126, 139] width 29 height 4
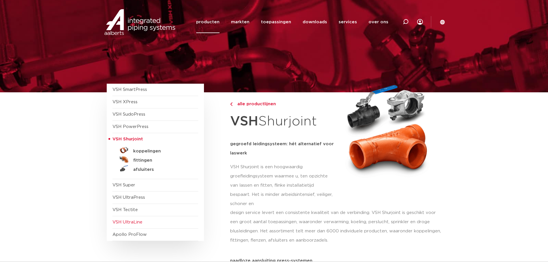
click at [132, 225] on span "VSH UltraLine" at bounding box center [155, 222] width 86 height 12
click at [130, 220] on span "VSH UltraLine" at bounding box center [127, 222] width 30 height 4
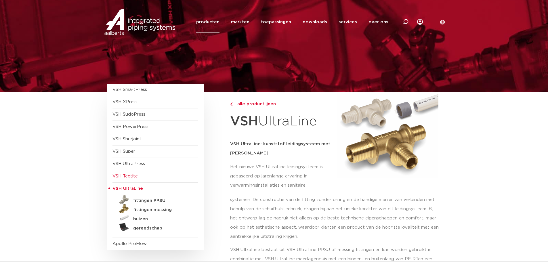
click at [129, 177] on span "VSH Tectite" at bounding box center [124, 176] width 25 height 4
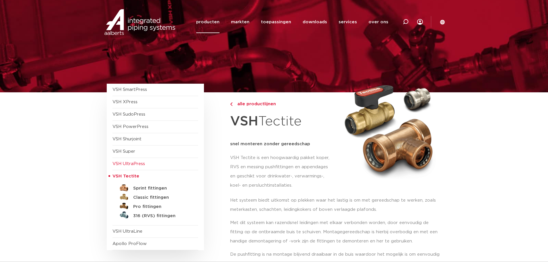
click at [129, 164] on span "VSH UltraPress" at bounding box center [128, 164] width 32 height 4
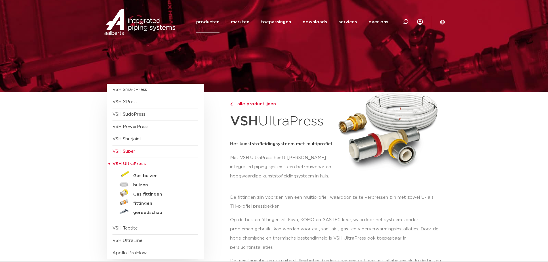
click at [122, 154] on span "VSH Super" at bounding box center [155, 151] width 86 height 12
click at [130, 151] on span "VSH Super" at bounding box center [123, 151] width 23 height 4
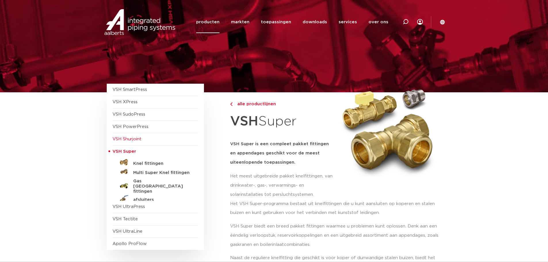
click at [129, 137] on span "VSH Shurjoint" at bounding box center [126, 139] width 29 height 4
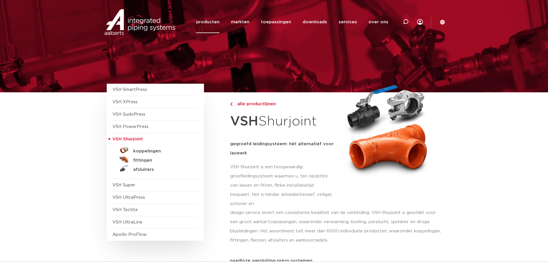
click at [137, 128] on span "VSH PowerPress" at bounding box center [130, 126] width 36 height 4
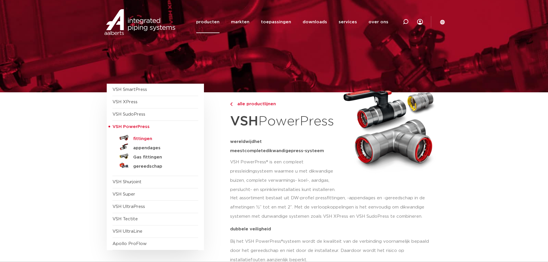
click at [137, 136] on h5 "fittingen" at bounding box center [161, 138] width 57 height 5
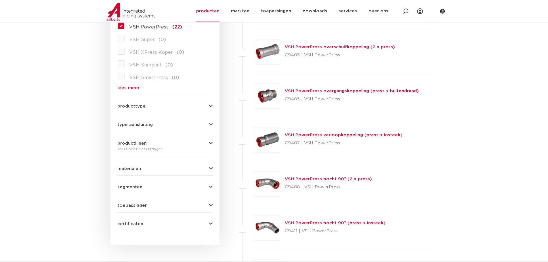
scroll to position [173, 0]
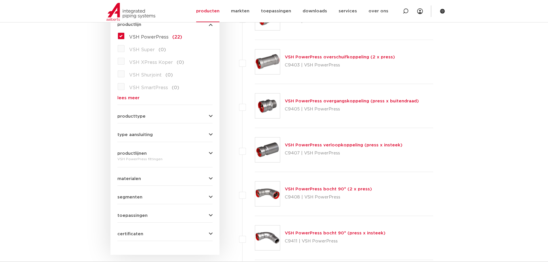
click at [322, 57] on link "VSH PowerPress overschuifkoppeling (2 x press)" at bounding box center [340, 57] width 110 height 4
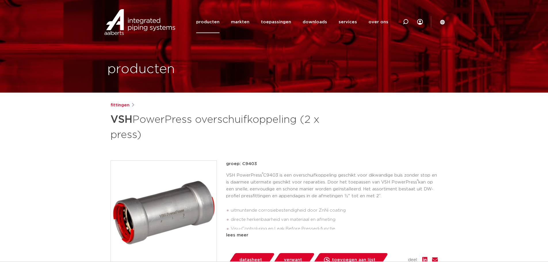
click at [217, 23] on link "producten" at bounding box center [207, 22] width 23 height 22
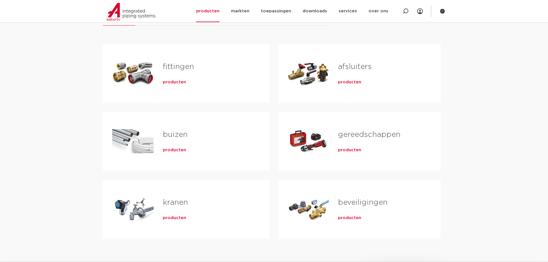
scroll to position [86, 0]
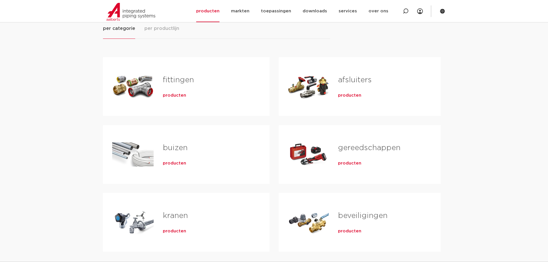
click at [177, 81] on link "fittingen" at bounding box center [178, 79] width 31 height 7
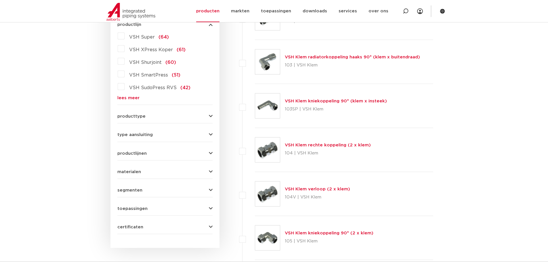
scroll to position [86, 0]
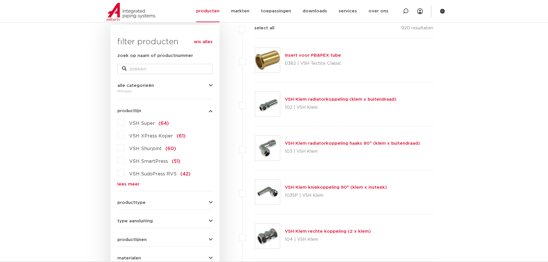
click at [211, 110] on icon "button" at bounding box center [211, 111] width 4 height 4
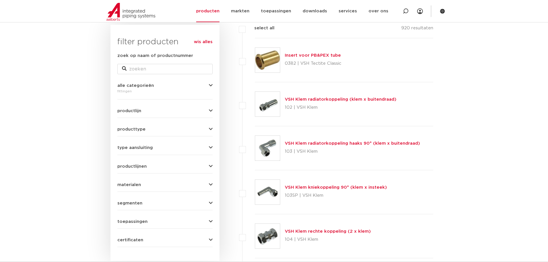
click at [140, 148] on span "type aansluiting" at bounding box center [134, 147] width 35 height 4
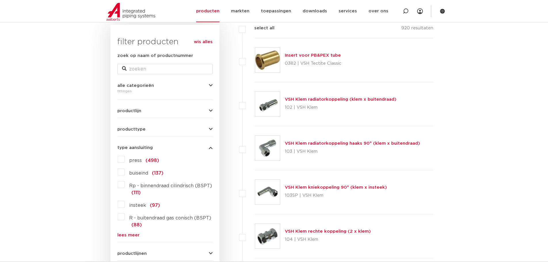
click at [124, 160] on label "press (498)" at bounding box center [141, 159] width 35 height 9
click at [0, 0] on input "press (498)" at bounding box center [0, 0] width 0 height 0
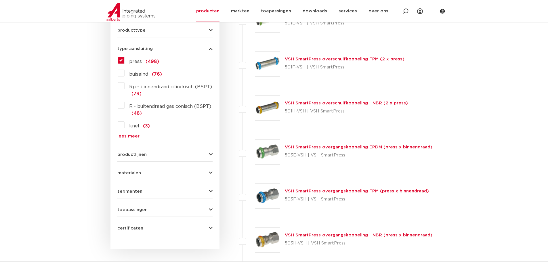
scroll to position [259, 0]
click at [144, 154] on span "productlijnen" at bounding box center [131, 154] width 29 height 4
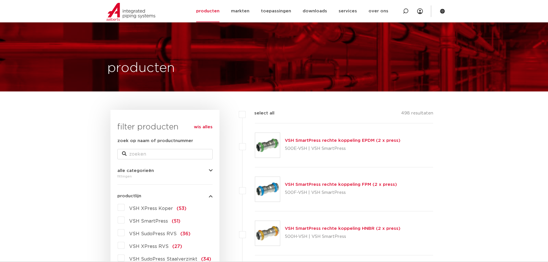
scroll to position [0, 0]
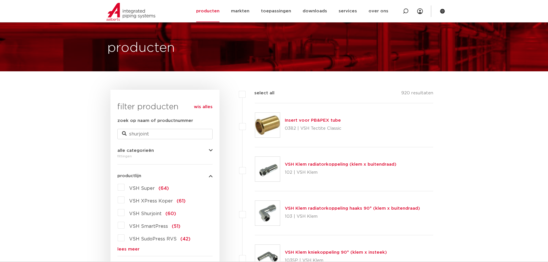
scroll to position [58, 0]
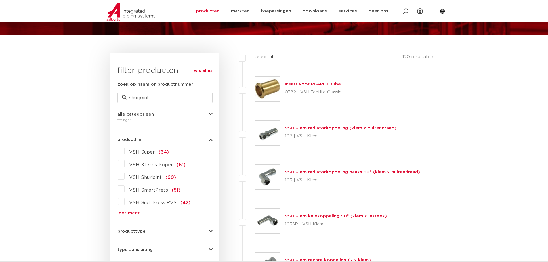
click at [124, 177] on label "VSH Shurjoint (60)" at bounding box center [149, 176] width 51 height 9
click at [0, 0] on input "VSH Shurjoint (60)" at bounding box center [0, 0] width 0 height 0
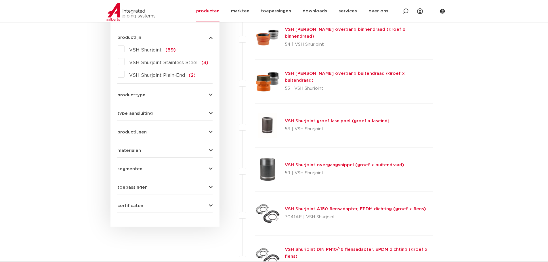
scroll to position [201, 0]
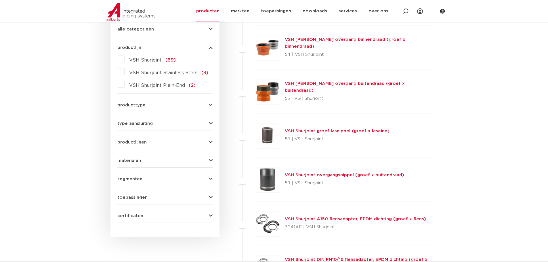
click at [308, 87] on link "VSH [PERSON_NAME] overgang buitendraad (groef x buitendraad)" at bounding box center [345, 86] width 120 height 11
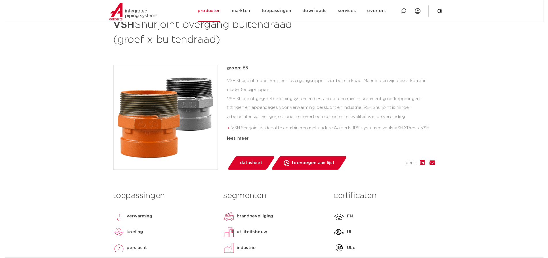
scroll to position [115, 0]
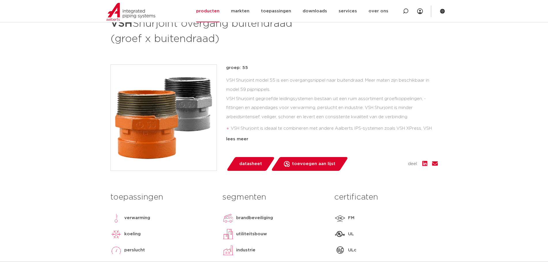
click at [243, 162] on span "datasheet" at bounding box center [250, 163] width 23 height 9
